Goal: Contribute content

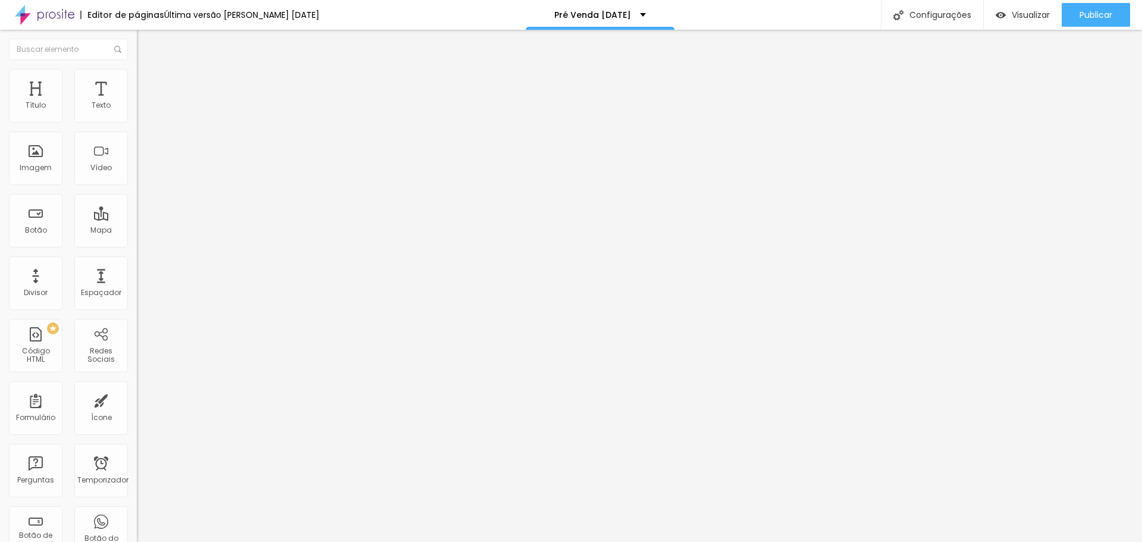
scroll to position [1691, 0]
drag, startPoint x: 12, startPoint y: 140, endPoint x: 88, endPoint y: 218, distance: 108.5
click at [137, 139] on div "Código HTML 11050 caracteres }) ; } documento . getElementById ( 'ano' ) . text…" at bounding box center [205, 110] width 137 height 58
click at [137, 290] on div "Editar nulo Conteúdo Avançado Código HTML 11050 caracteres }) ; } documento . g…" at bounding box center [205, 286] width 137 height 512
click at [1094, 17] on font "Publicar" at bounding box center [1096, 15] width 33 height 12
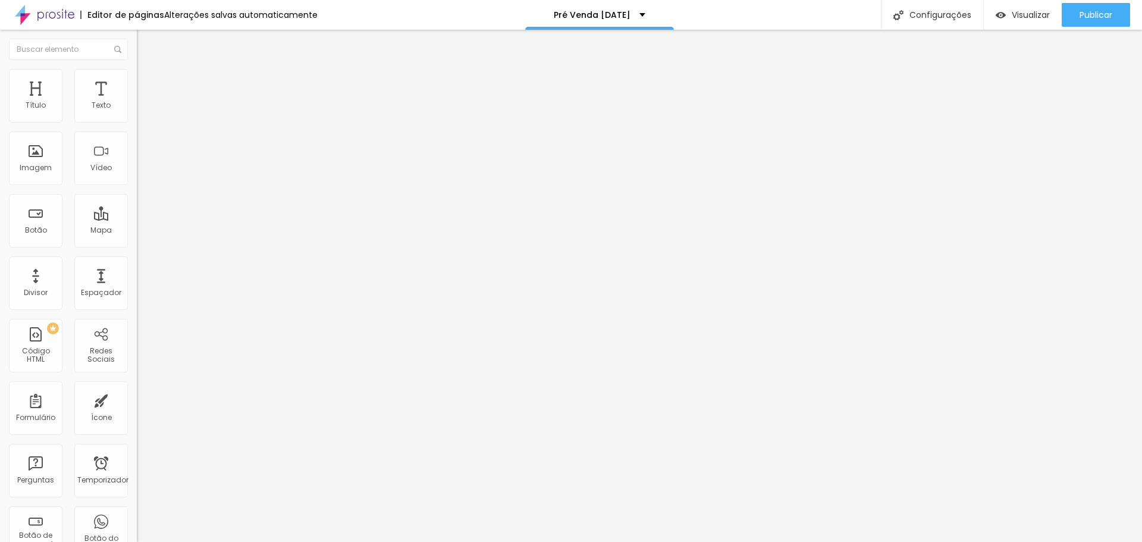
drag, startPoint x: 11, startPoint y: 137, endPoint x: 84, endPoint y: 219, distance: 110.0
click at [137, 139] on div "Código HTML 11032 caracteres }) ; } documento . getElementById ( 'ano' ) . text…" at bounding box center [205, 110] width 137 height 58
click at [1093, 10] on font "Publicar" at bounding box center [1096, 15] width 33 height 12
click at [1094, 17] on font "Publicar" at bounding box center [1096, 15] width 33 height 12
